Goal: Information Seeking & Learning: Learn about a topic

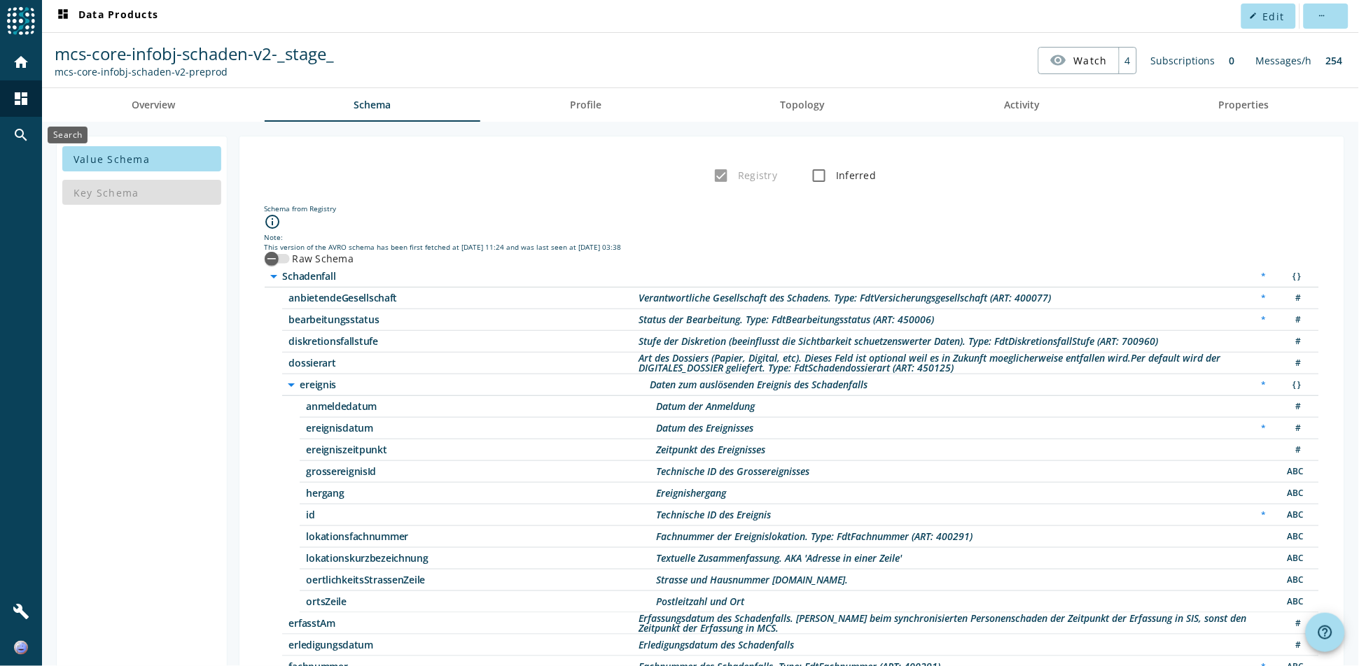
click at [32, 127] on div "search" at bounding box center [21, 135] width 36 height 36
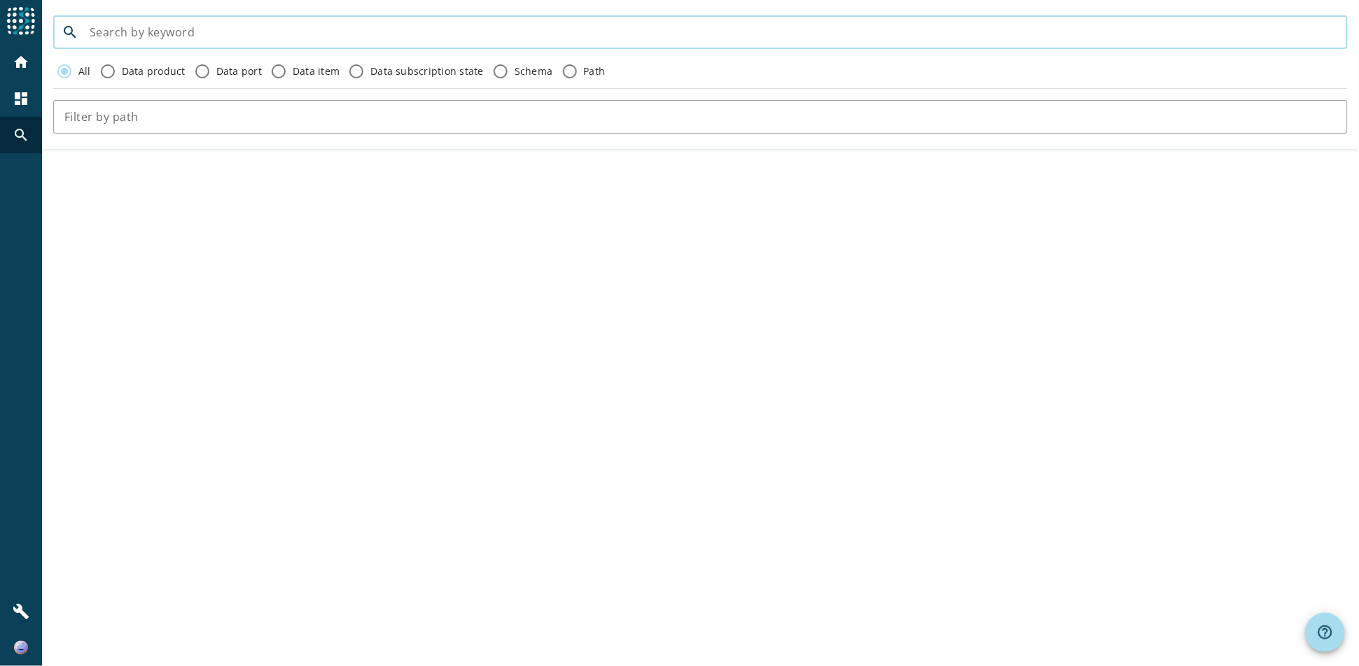
click at [266, 30] on input at bounding box center [713, 32] width 1247 height 17
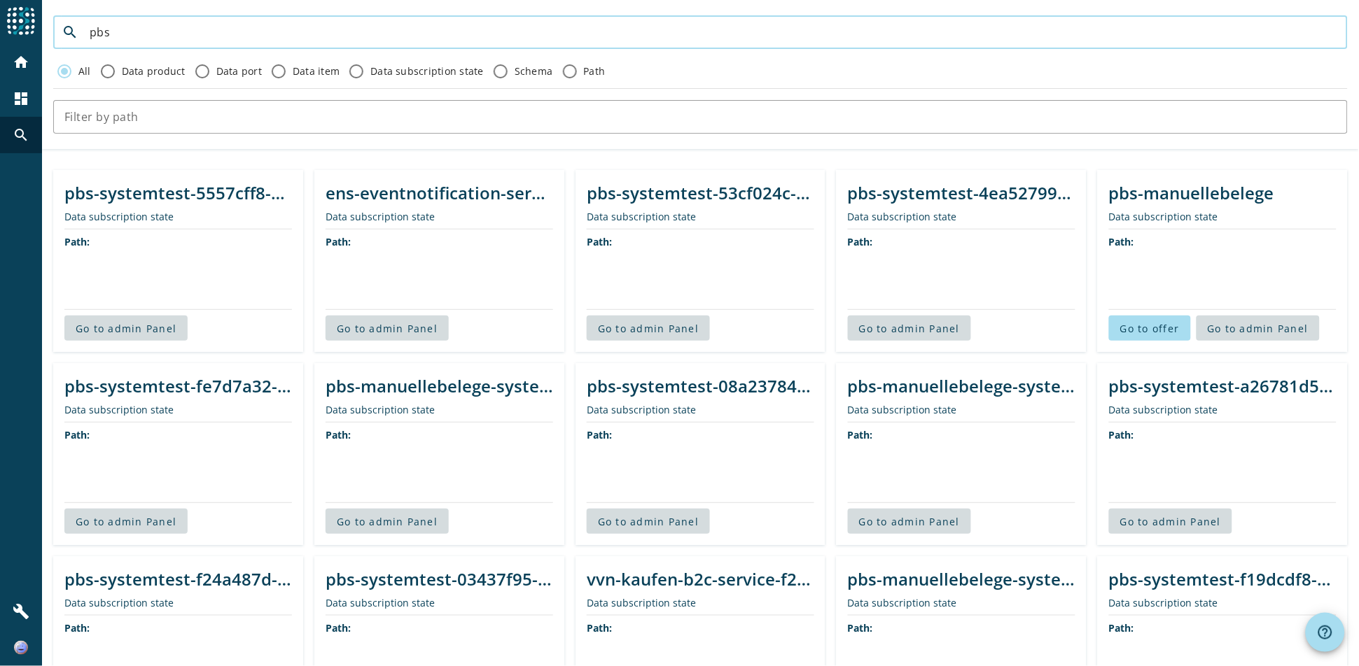
click at [292, 32] on input "pbs" at bounding box center [713, 32] width 1247 height 17
paste input "-fakturierung-infobj-geschaeftsvorfallpraemie"
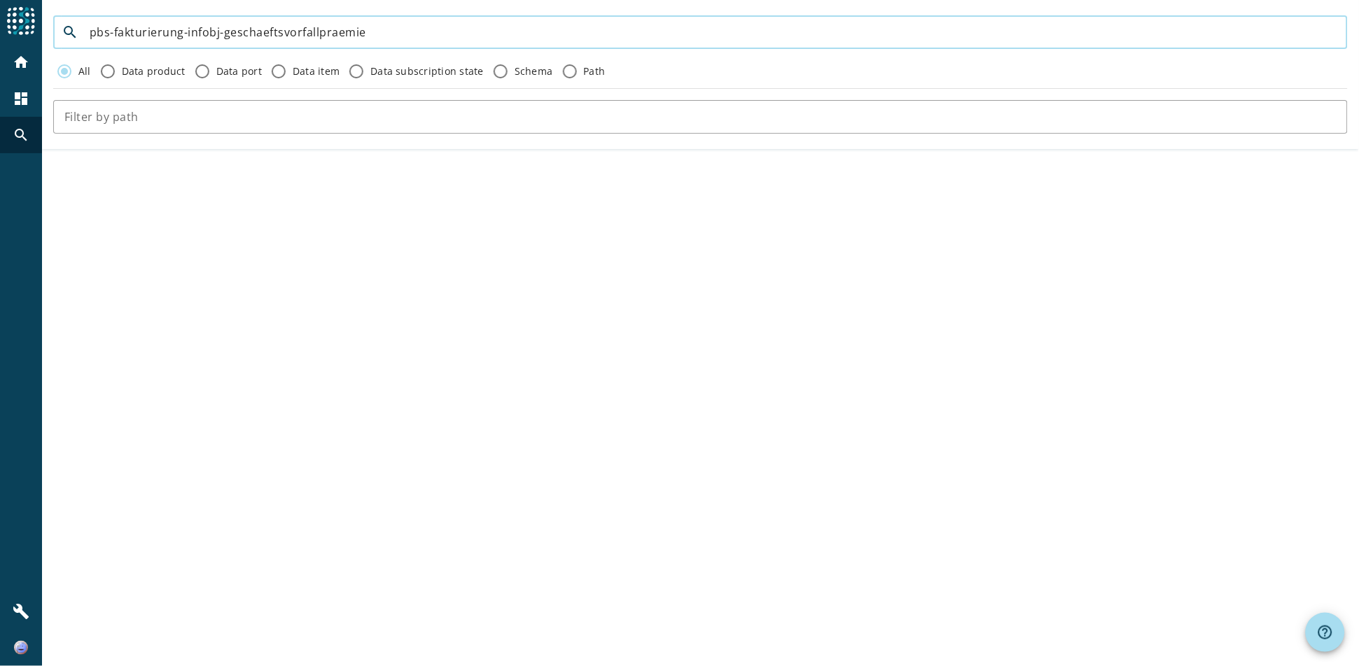
click at [145, 33] on input "pbs-fakturierung-infobj-geschaeftsvorfallpraemie" at bounding box center [713, 32] width 1247 height 17
drag, startPoint x: 223, startPoint y: 34, endPoint x: -4, endPoint y: 3, distance: 228.2
click at [0, 3] on html "menu Agoora home dashboard search build search pbs-fakturierung-infobj-geschaef…" at bounding box center [679, 333] width 1359 height 666
type input "geschaeftsvorfallpraemie"
click at [258, 33] on input "geschaeftsvorfallpraemie" at bounding box center [713, 32] width 1247 height 17
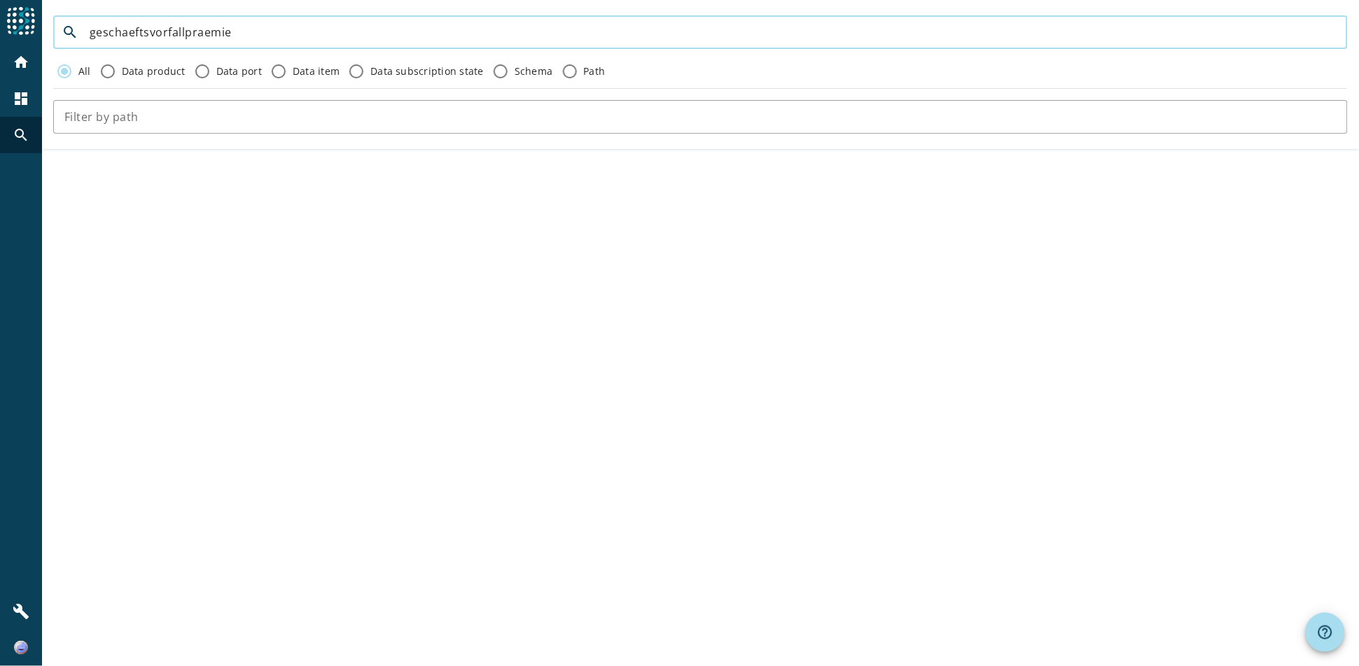
click at [258, 33] on input "geschaeftsvorfallpraemie" at bounding box center [713, 32] width 1247 height 17
click at [25, 60] on mat-icon "home" at bounding box center [21, 62] width 17 height 17
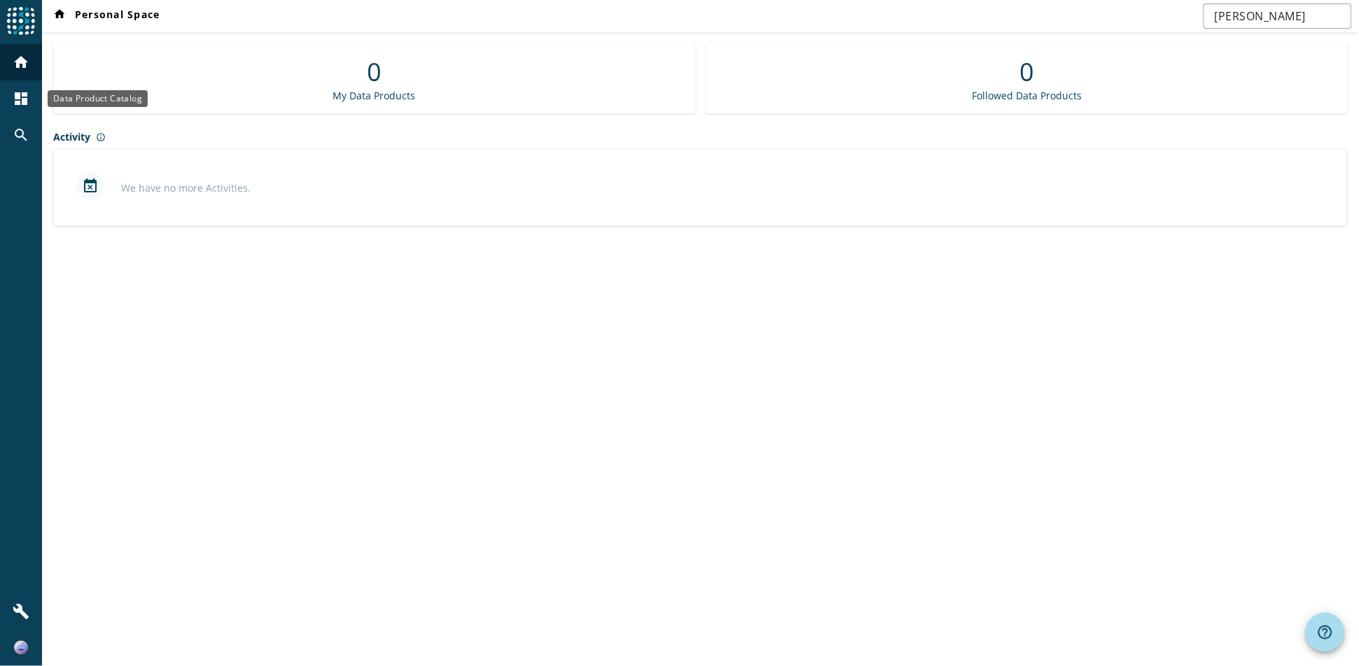
click at [13, 93] on mat-icon "dashboard" at bounding box center [21, 98] width 17 height 17
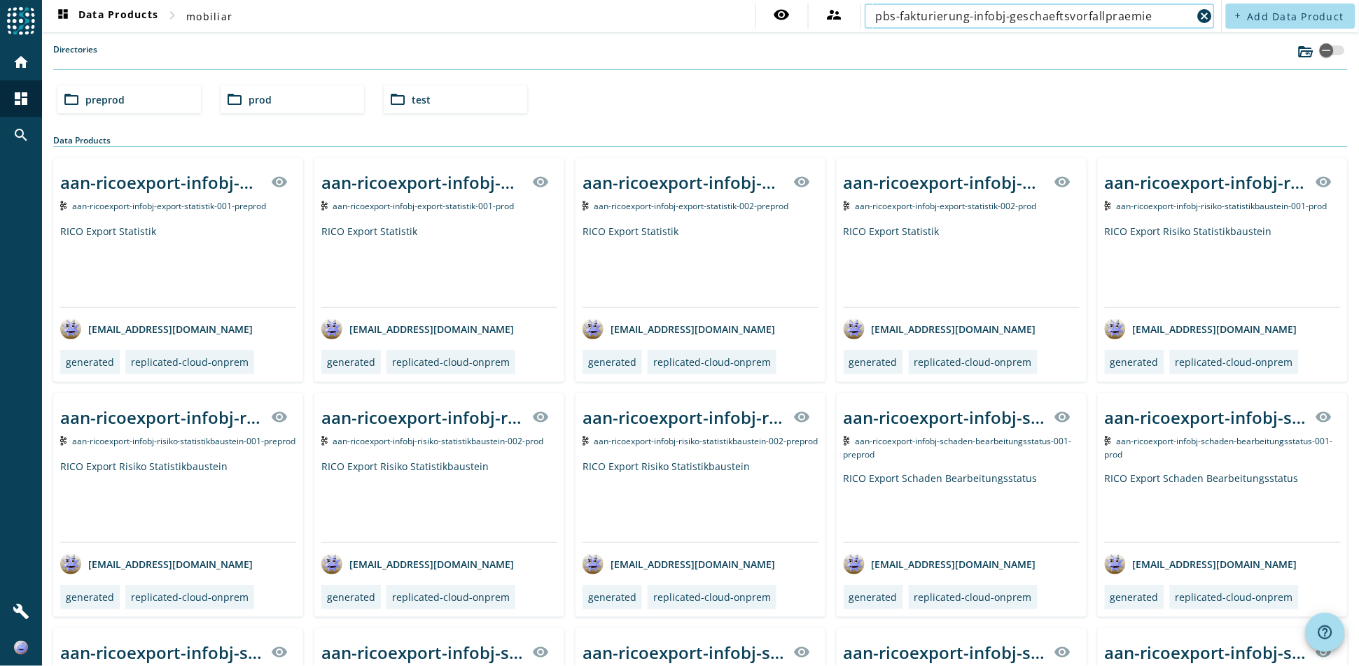
click at [1013, 15] on input "pbs-fakturierung-infobj-geschaeftsvorfallpraemie" at bounding box center [1034, 16] width 316 height 17
drag, startPoint x: 1000, startPoint y: 17, endPoint x: 594, endPoint y: -18, distance: 407.5
click at [594, 0] on html "menu Agoora home dashboard search build dashboard Data Products chevron_right m…" at bounding box center [679, 333] width 1359 height 666
type input "geschaeftsvorfallpraemie"
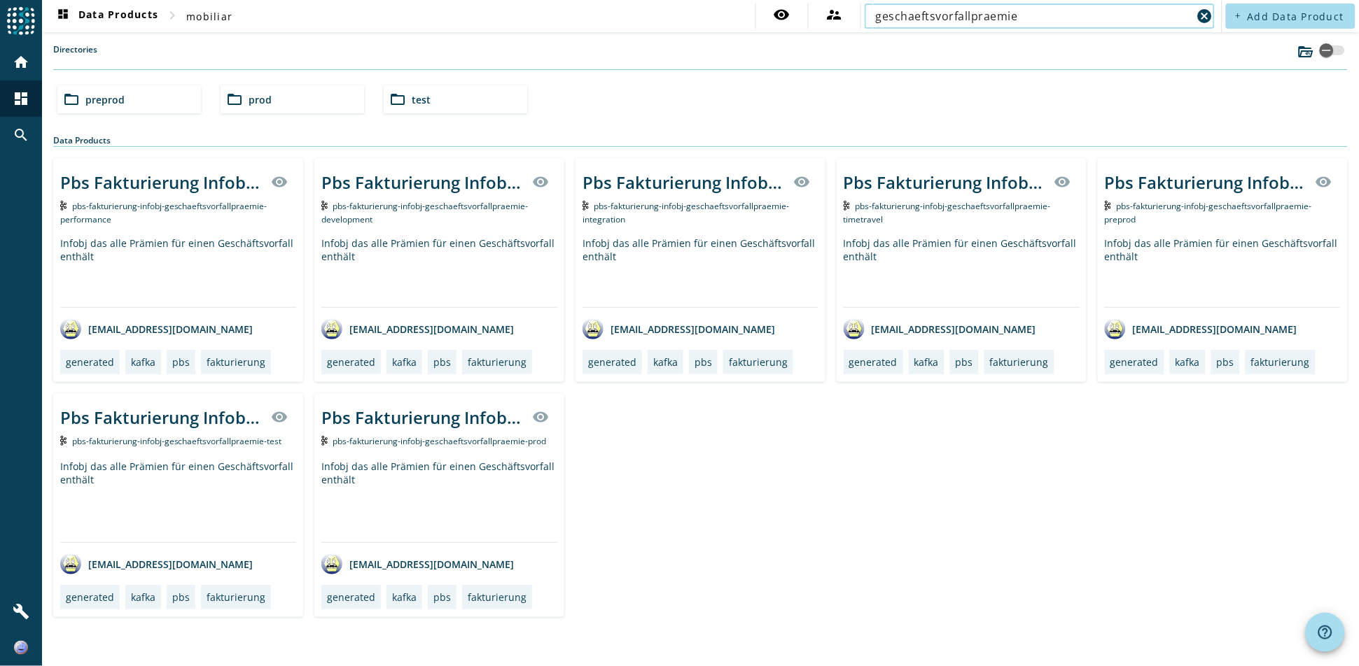
click at [1170, 223] on div "Pbs Fakturierung Infobj GeschaeftsvorfallPraemie visibility pbs-fakturierung-in…" at bounding box center [1223, 270] width 250 height 224
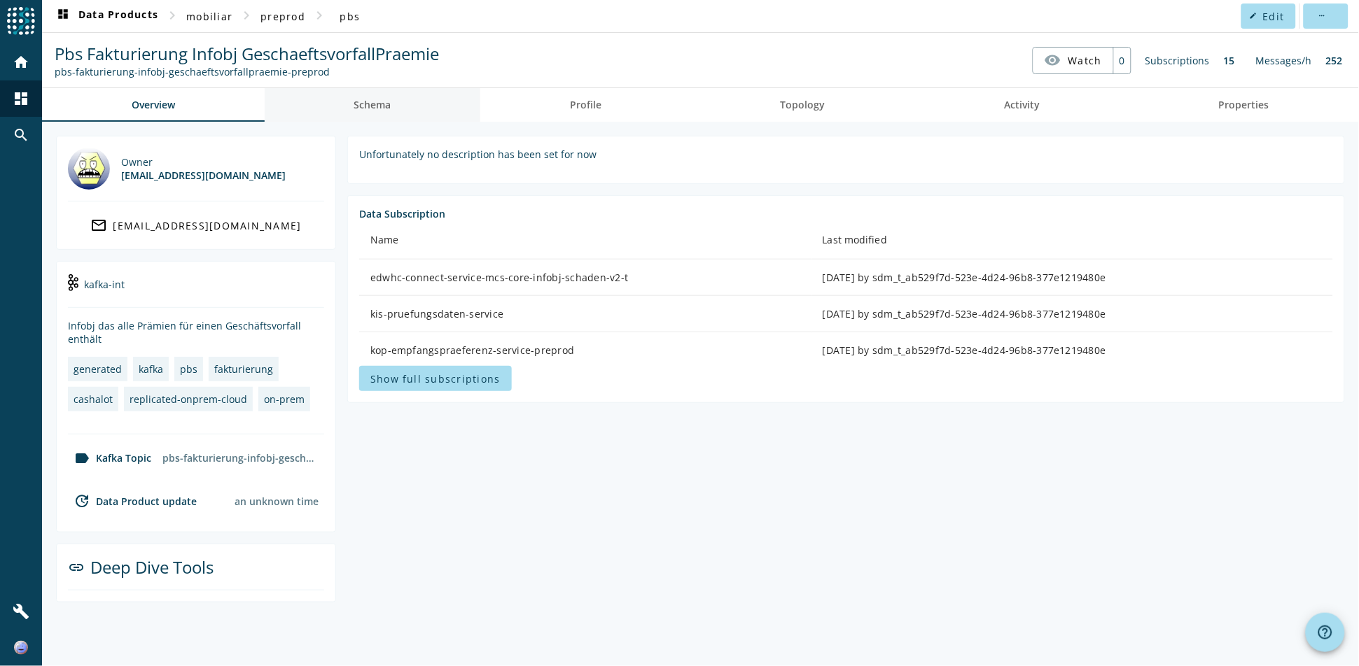
click at [381, 100] on span "Schema" at bounding box center [372, 105] width 37 height 10
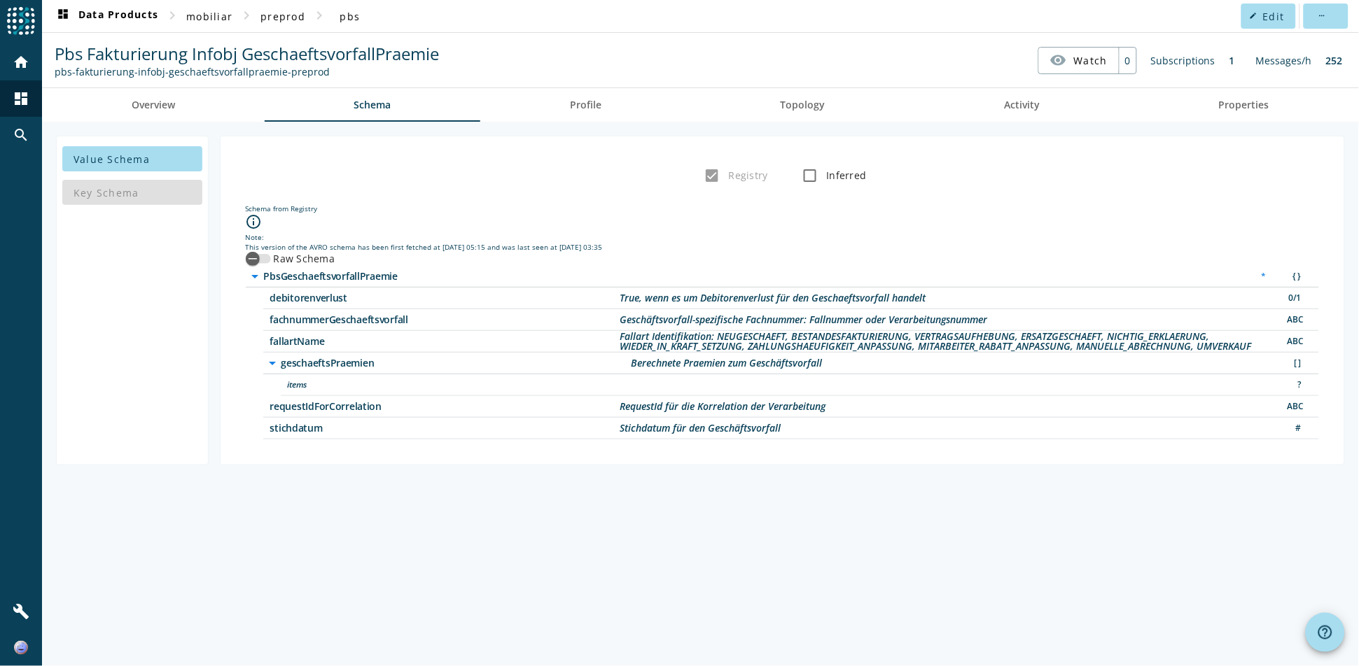
click at [268, 368] on icon "arrow_drop_down" at bounding box center [273, 363] width 17 height 17
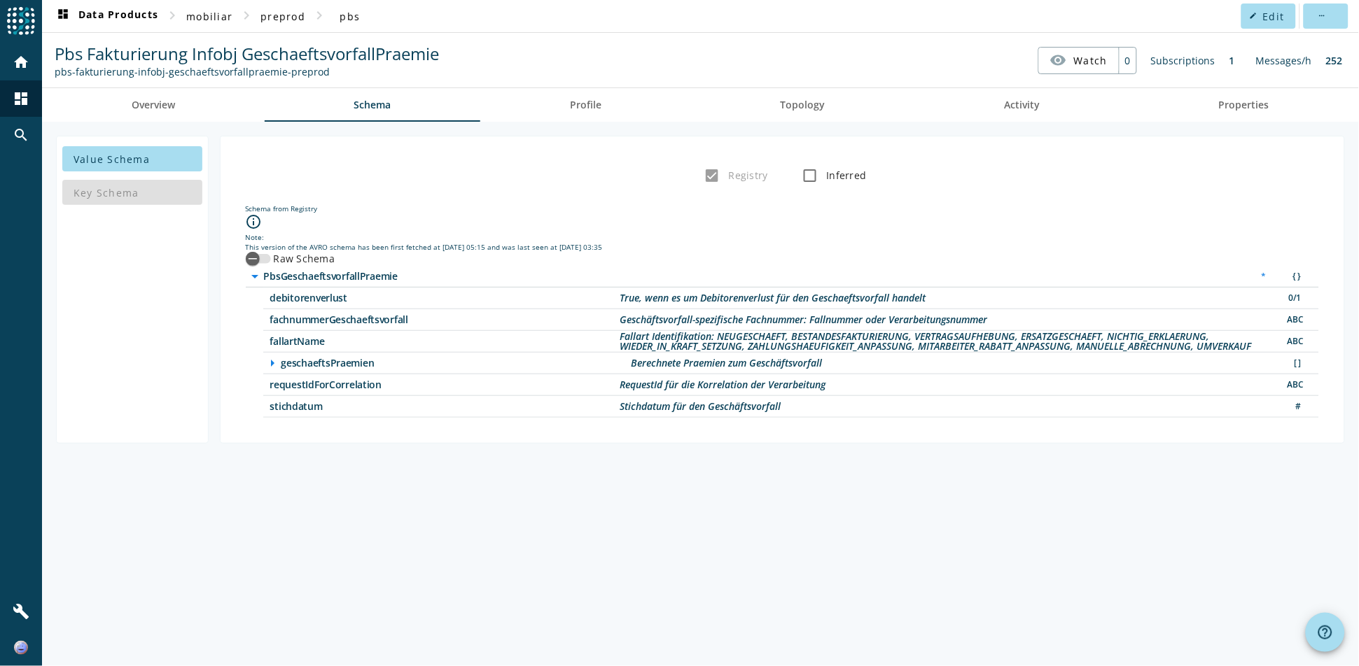
click at [268, 368] on icon "arrow_right" at bounding box center [273, 363] width 17 height 17
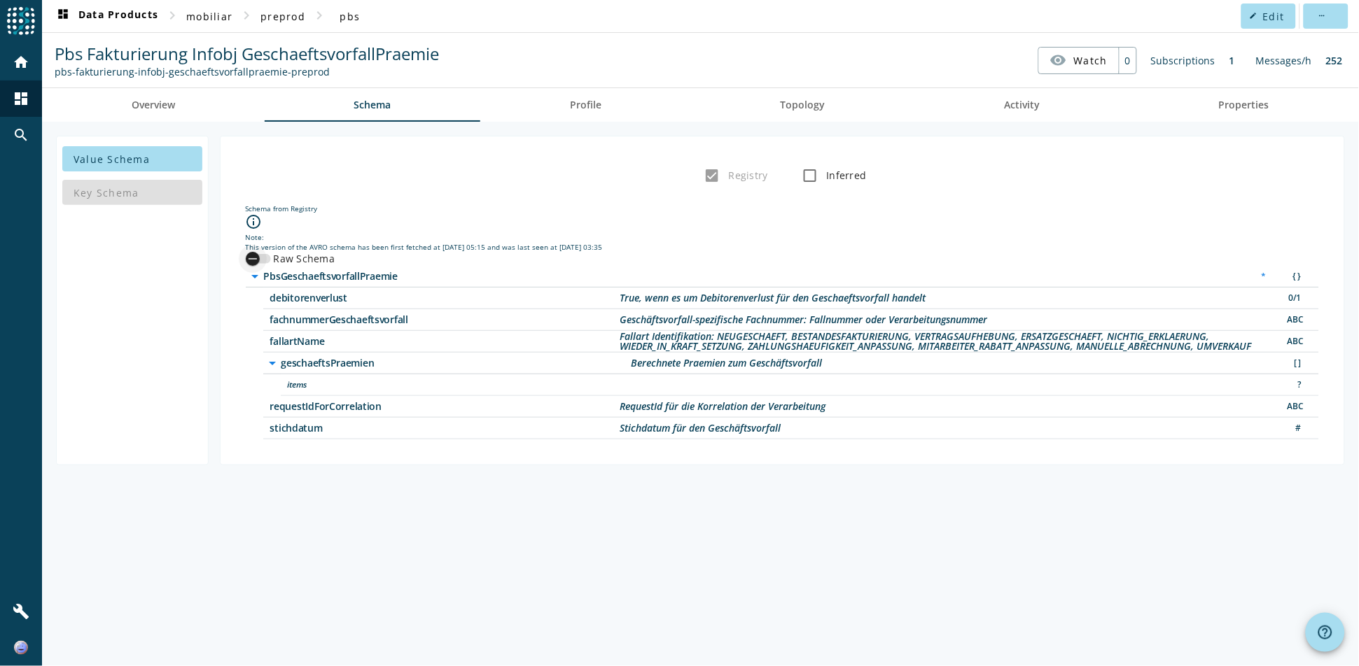
click at [239, 260] on div "button" at bounding box center [253, 259] width 28 height 28
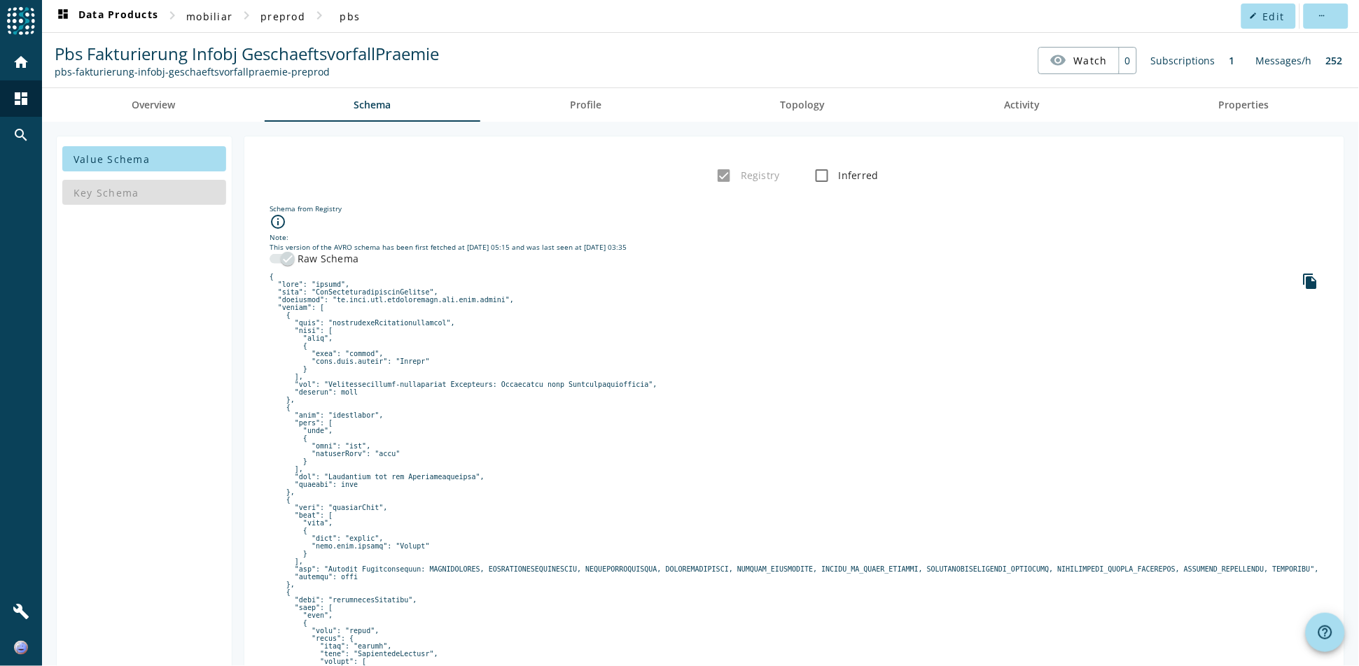
click at [1302, 285] on icon "file_copy" at bounding box center [1310, 281] width 17 height 17
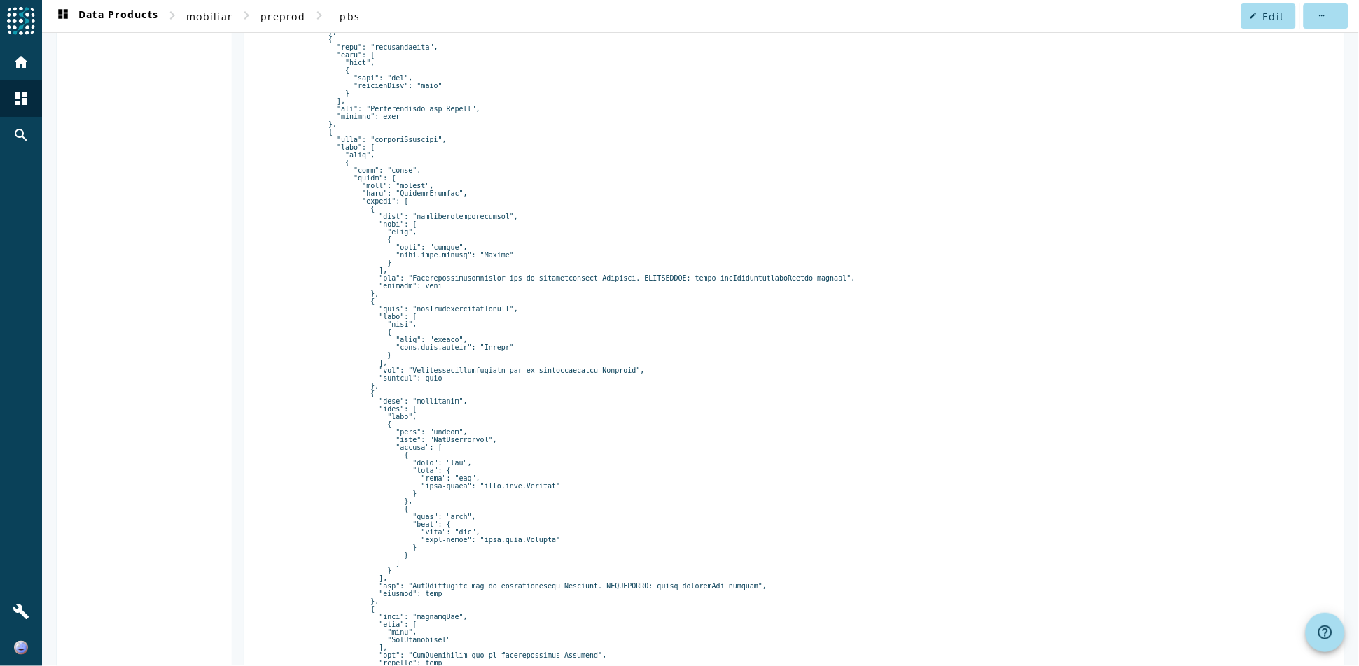
scroll to position [1057, 0]
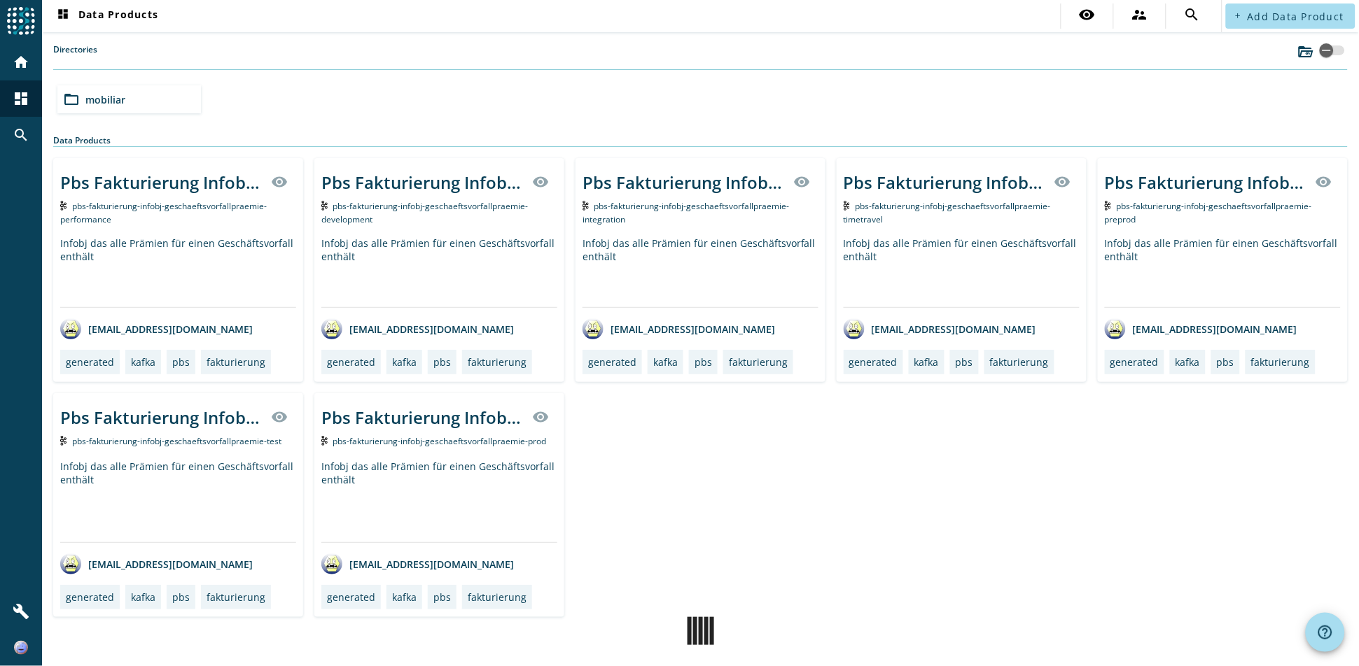
click at [911, 253] on div "Infobj das alle Prämien für einen Geschäftsvorfall enthält" at bounding box center [962, 272] width 236 height 71
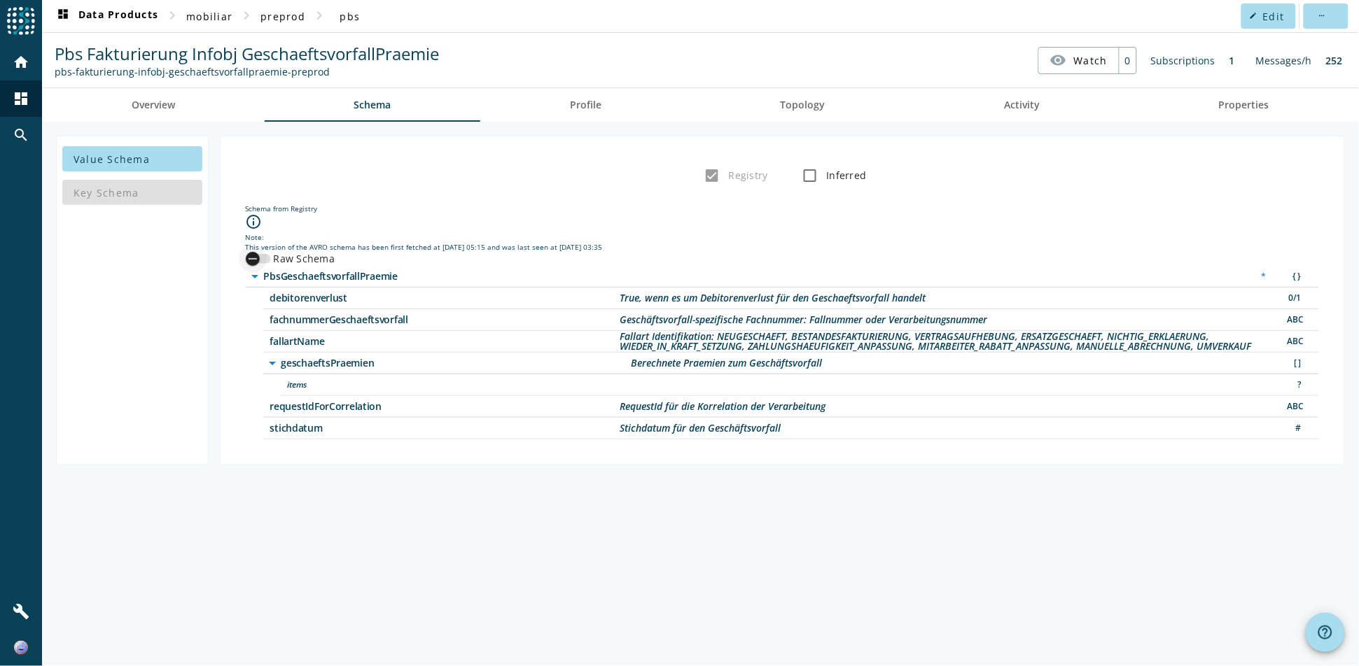
click at [262, 253] on div "button" at bounding box center [253, 259] width 28 height 28
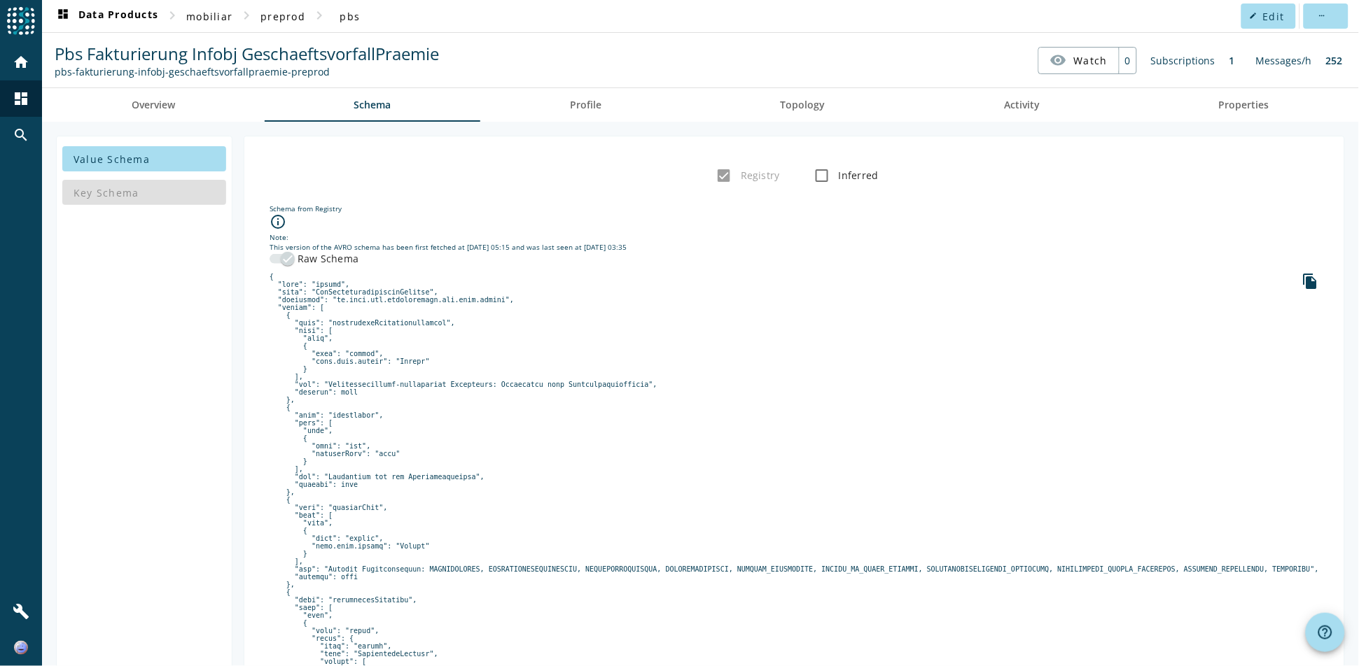
drag, startPoint x: 880, startPoint y: 272, endPoint x: 869, endPoint y: 290, distance: 21.4
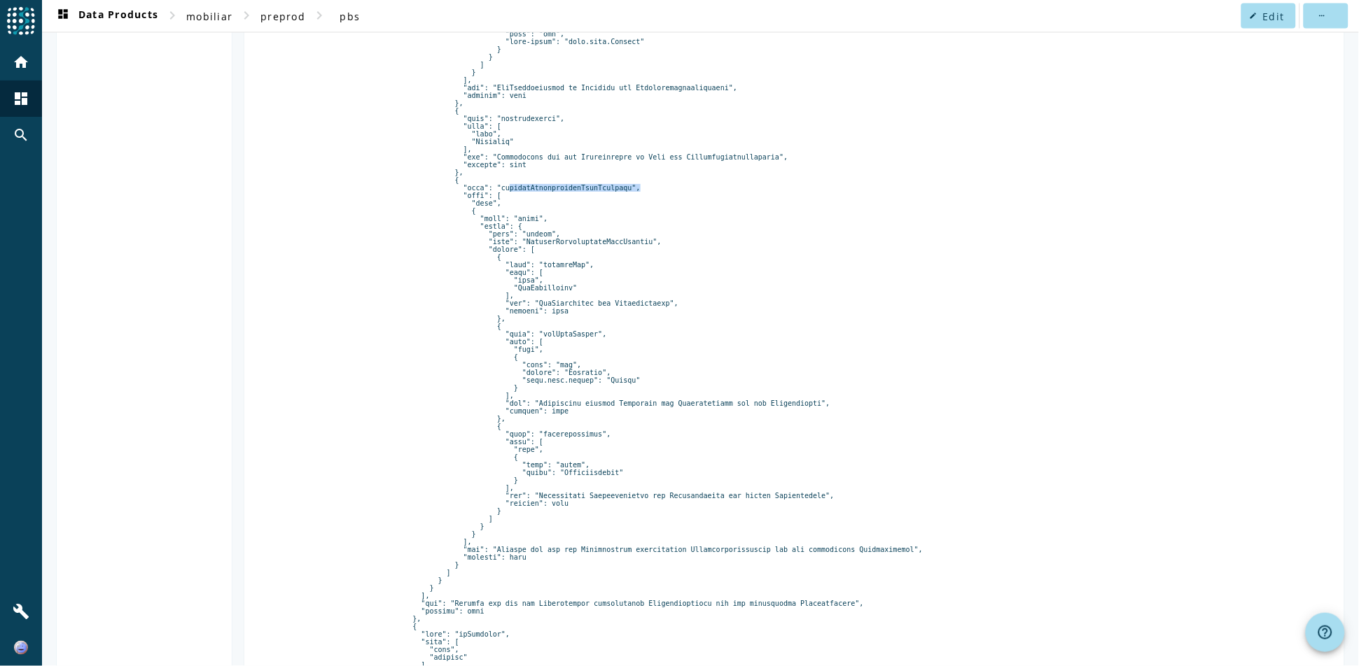
copy pre "fakturaTeilzeitraumTeilPraemien"
drag, startPoint x: 928, startPoint y: 233, endPoint x: 902, endPoint y: 237, distance: 25.4
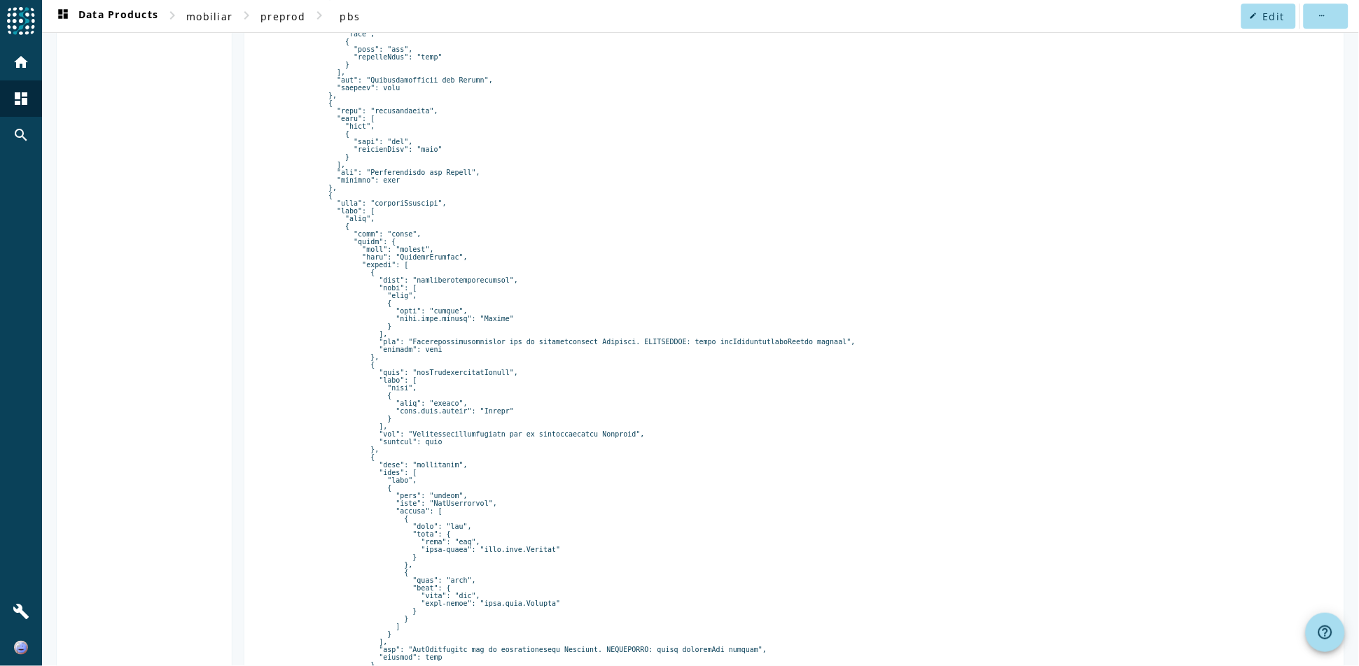
drag, startPoint x: 1099, startPoint y: 189, endPoint x: 1100, endPoint y: 163, distance: 25.9
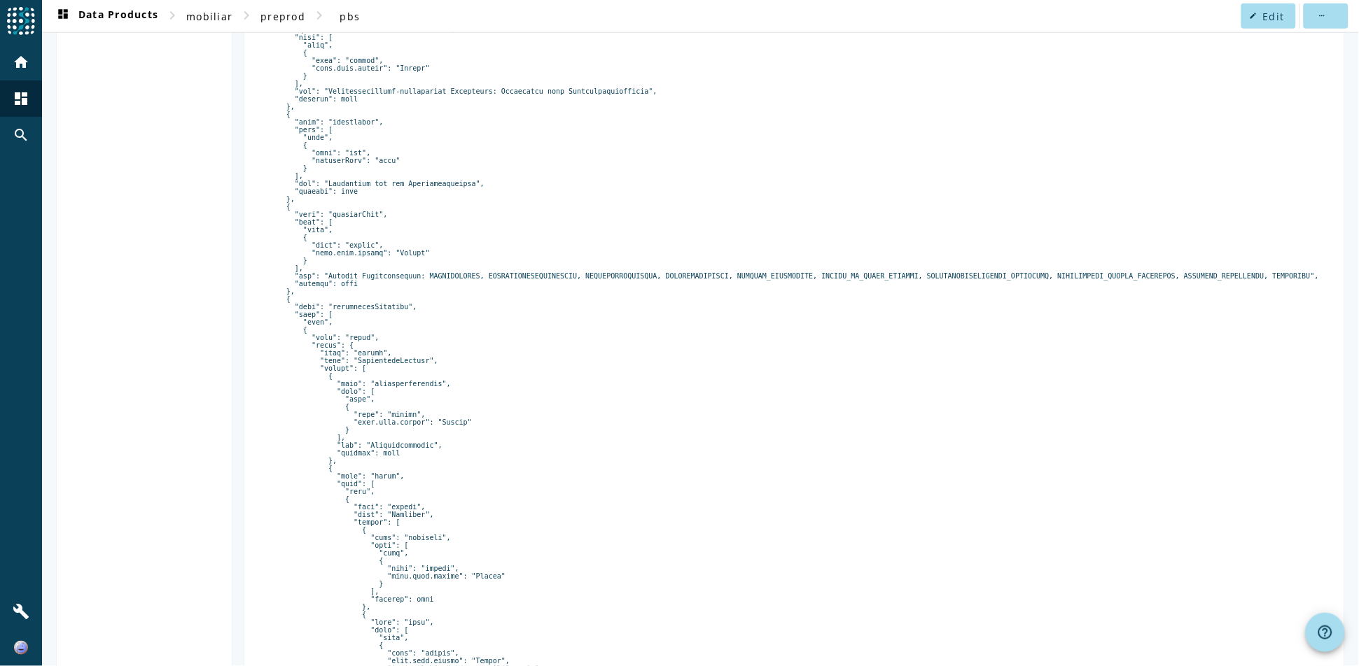
scroll to position [0, 0]
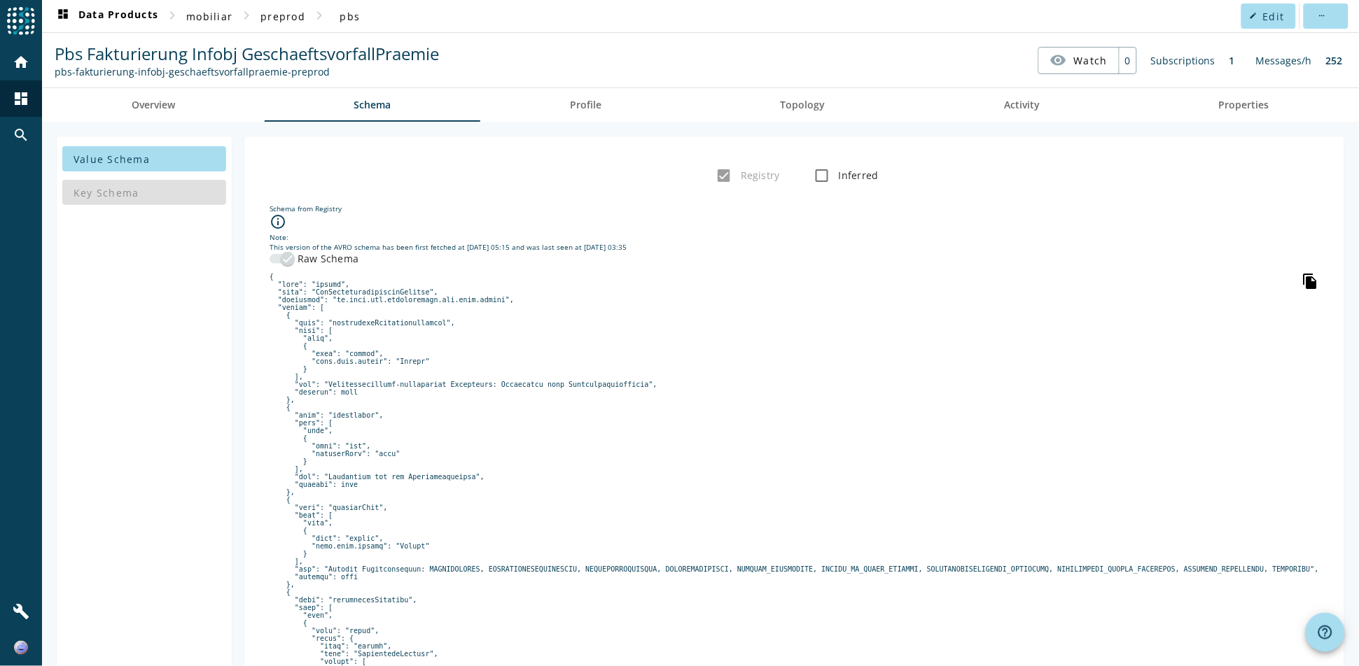
click at [1302, 279] on icon "file_copy" at bounding box center [1310, 281] width 17 height 17
click at [1302, 277] on icon "file_copy" at bounding box center [1310, 281] width 17 height 17
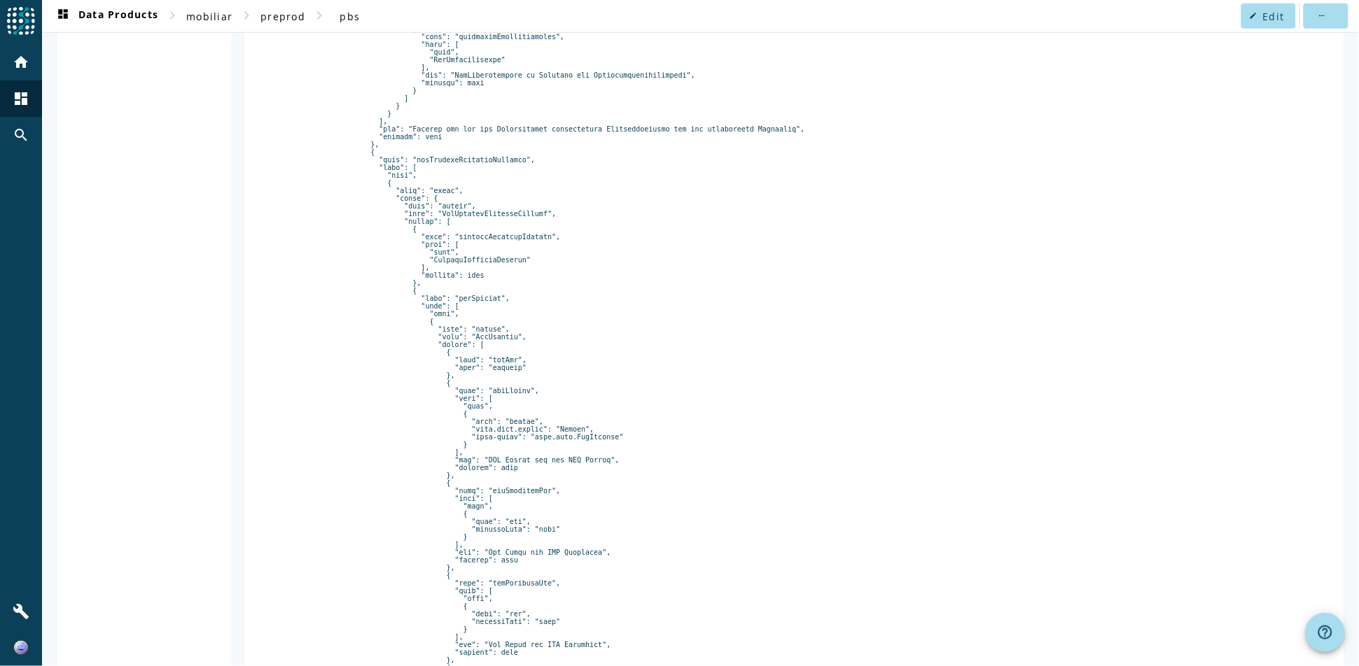
scroll to position [5449, 0]
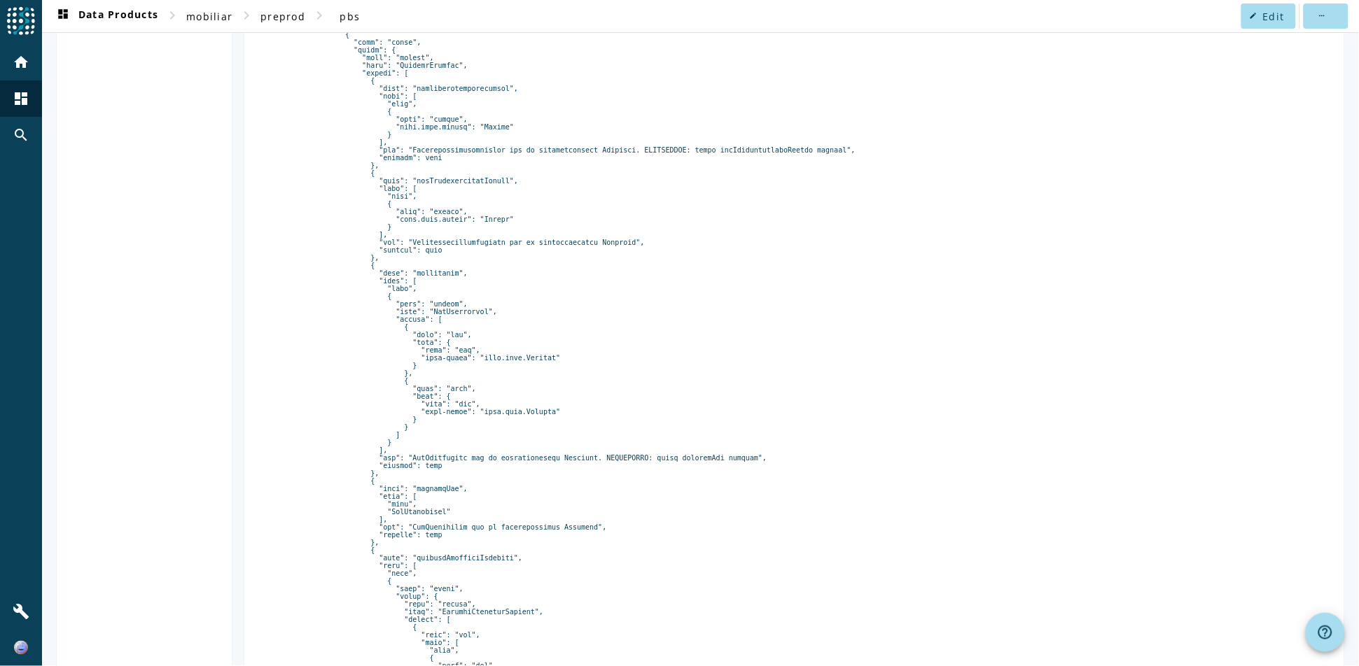
scroll to position [1807, 0]
